Goal: Navigation & Orientation: Go to known website

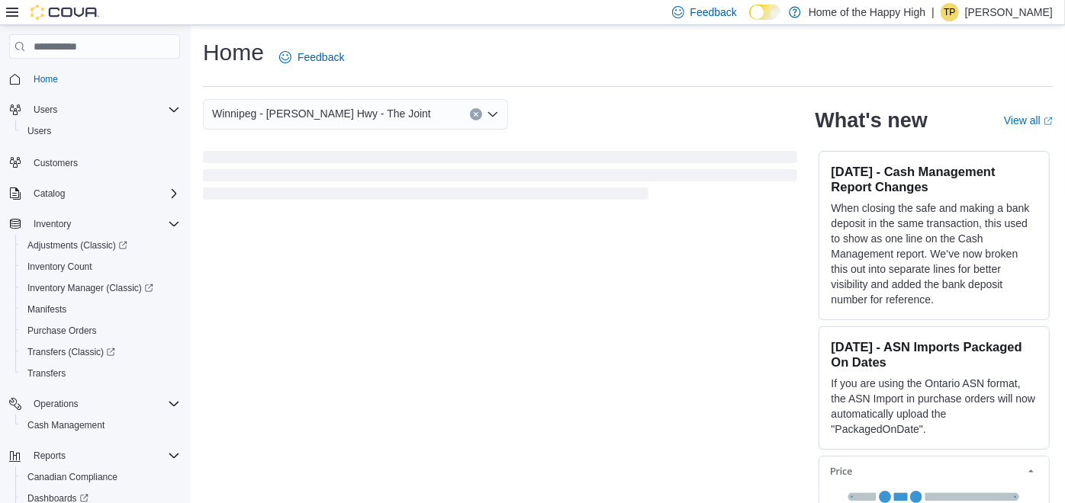
click at [1020, 11] on p "Tyler Patterson" at bounding box center [1009, 12] width 88 height 18
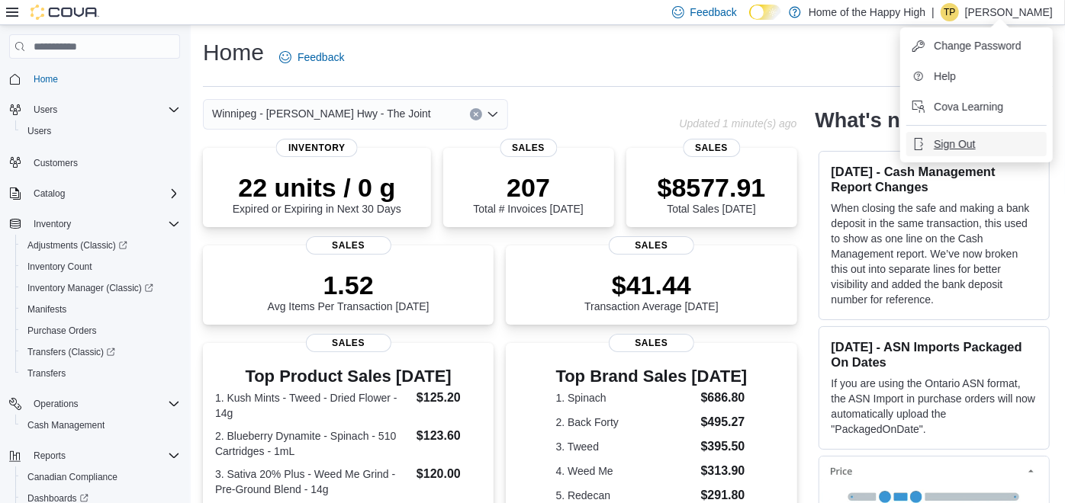
click at [950, 140] on span "Sign Out" at bounding box center [954, 144] width 41 height 15
